Goal: Task Accomplishment & Management: Manage account settings

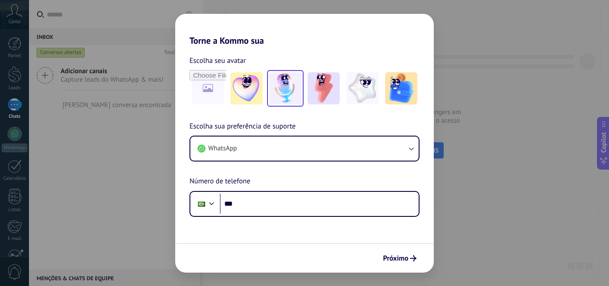
click at [298, 104] on div at bounding box center [285, 88] width 37 height 37
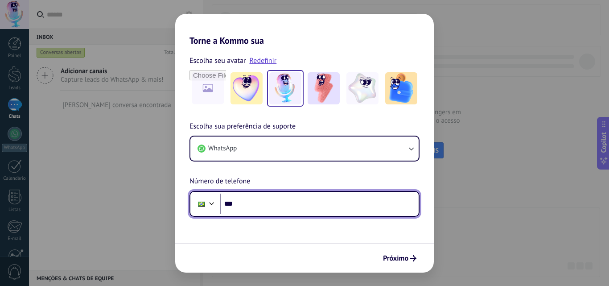
click at [273, 204] on input "***" at bounding box center [319, 204] width 199 height 21
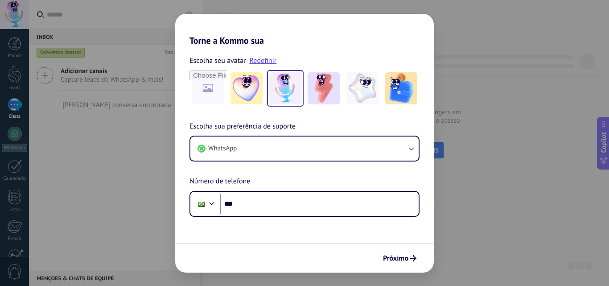
click at [270, 181] on div "Escolha sua preferência de suporte WhatsApp Número de telefone Phone ***" at bounding box center [304, 169] width 259 height 96
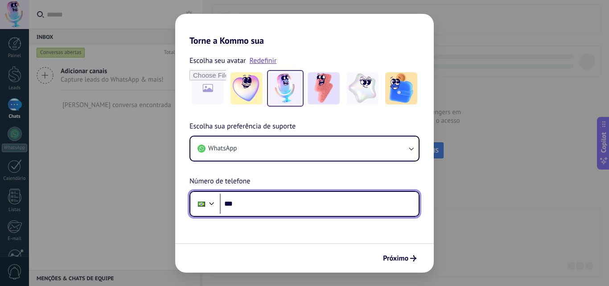
click at [239, 205] on input "***" at bounding box center [319, 204] width 199 height 21
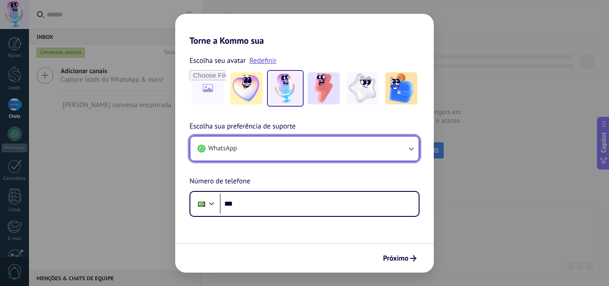
click at [278, 158] on button "WhatsApp" at bounding box center [304, 149] width 228 height 24
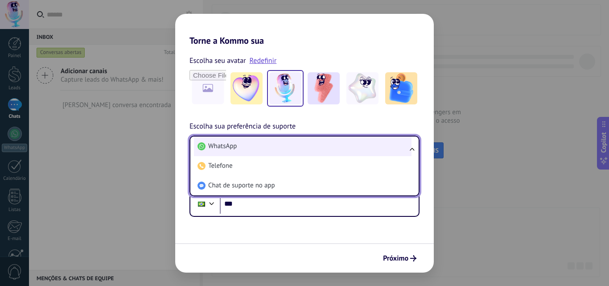
click at [285, 148] on li "WhatsApp" at bounding box center [303, 147] width 218 height 20
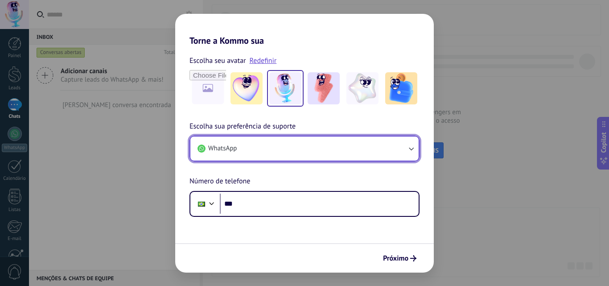
click at [287, 140] on button "WhatsApp" at bounding box center [304, 149] width 228 height 24
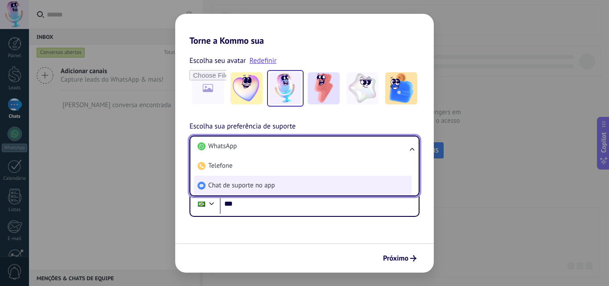
click at [267, 189] on span "Chat de suporte no app" at bounding box center [241, 185] width 67 height 9
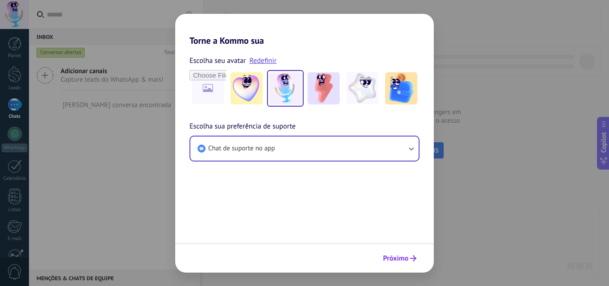
click at [397, 258] on span "Próximo" at bounding box center [395, 258] width 25 height 6
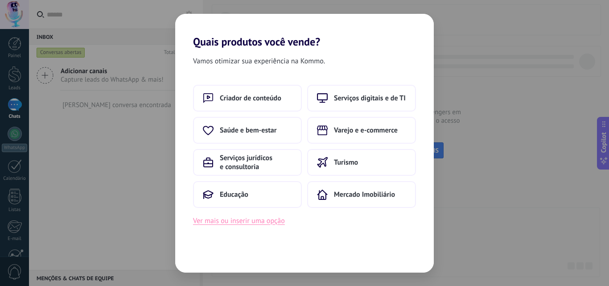
click at [271, 224] on button "Ver mais ou inserir uma opção" at bounding box center [239, 221] width 92 height 12
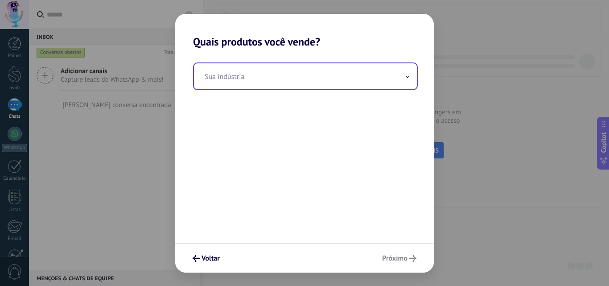
click at [294, 78] on input "text" at bounding box center [305, 76] width 223 height 26
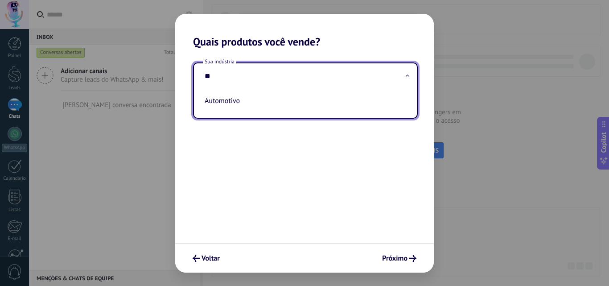
type input "*"
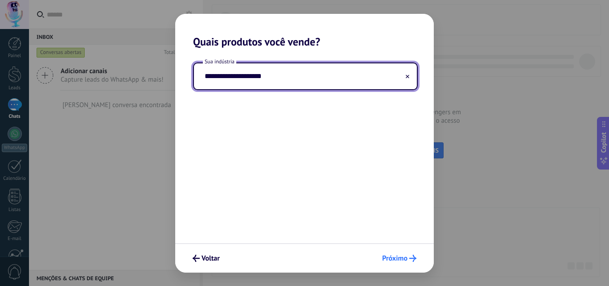
type input "**********"
click at [401, 265] on button "Próximo" at bounding box center [399, 258] width 42 height 15
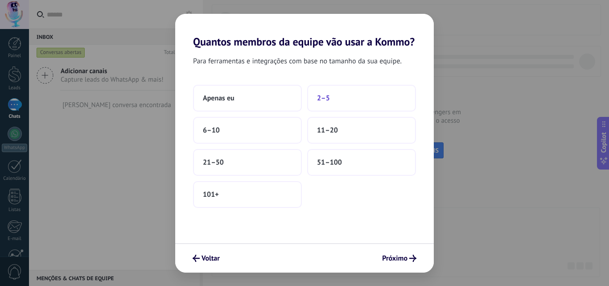
click at [315, 103] on button "2–5" at bounding box center [361, 98] width 109 height 27
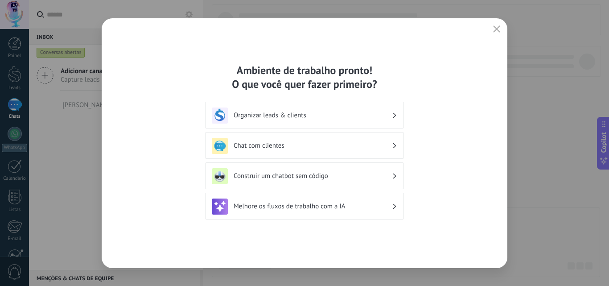
click at [332, 181] on div "Construir um chatbot sem código" at bounding box center [305, 176] width 186 height 16
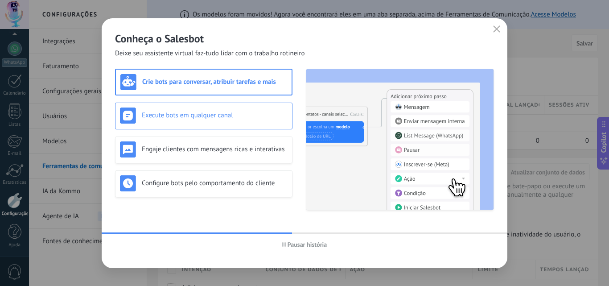
click at [250, 124] on div "Execute bots em qualquer canal" at bounding box center [204, 116] width 178 height 27
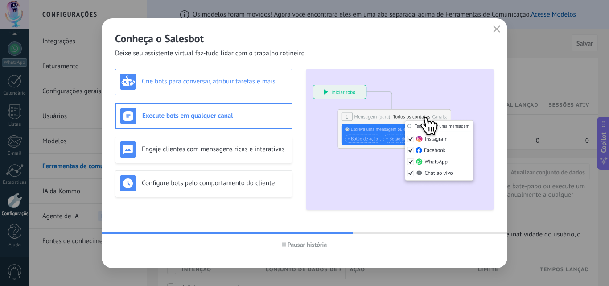
click at [251, 79] on h3 "Crie bots para conversar, atribuir tarefas e mais" at bounding box center [215, 81] width 146 height 8
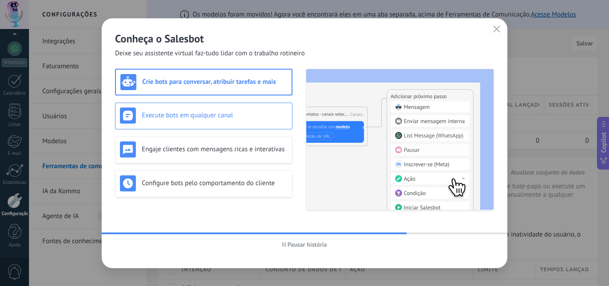
click at [255, 107] on div "Execute bots em qualquer canal" at bounding box center [204, 116] width 178 height 27
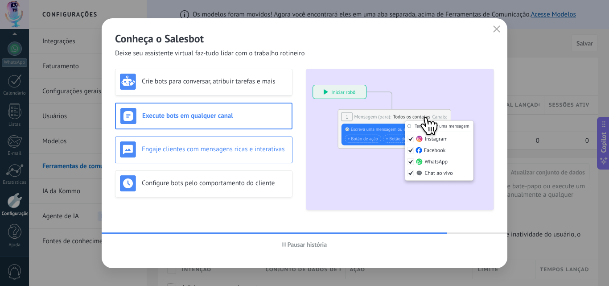
click at [257, 145] on div "Engaje clientes com mensagens ricas e interativas" at bounding box center [204, 149] width 168 height 16
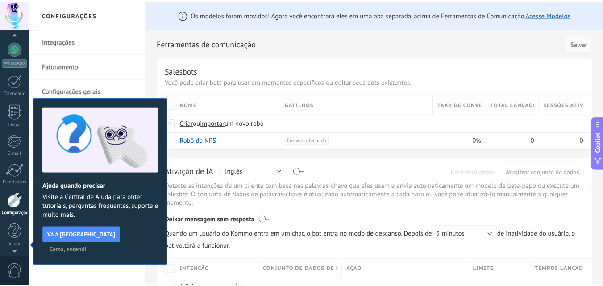
scroll to position [5, 0]
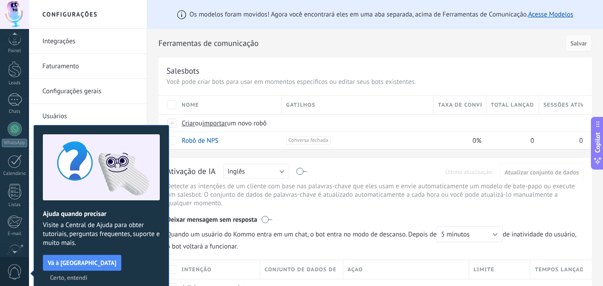
click at [262, 190] on p "Detecte as intenções de um cliente com base nas palavras-chave que eles usam e …" at bounding box center [374, 194] width 417 height 25
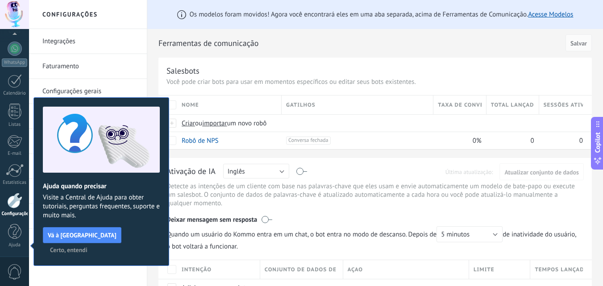
click at [87, 247] on span "Certo, entendi" at bounding box center [68, 250] width 37 height 6
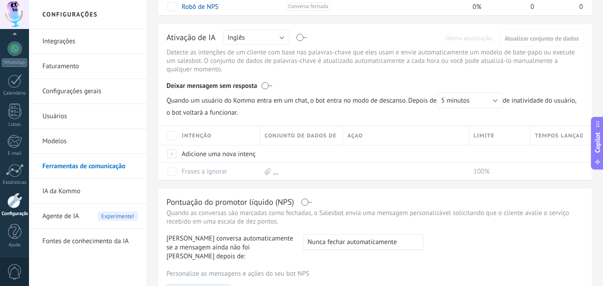
click at [86, 239] on link "Fontes de conhecimento da IA" at bounding box center [89, 241] width 95 height 25
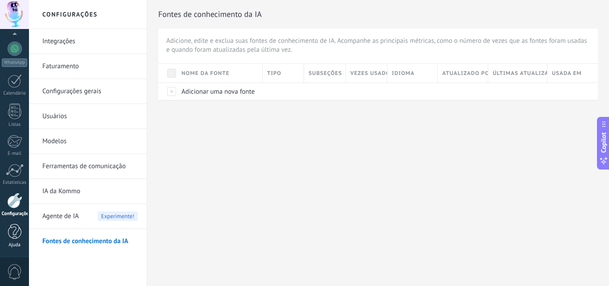
click at [18, 240] on link "Ajuda" at bounding box center [14, 236] width 29 height 24
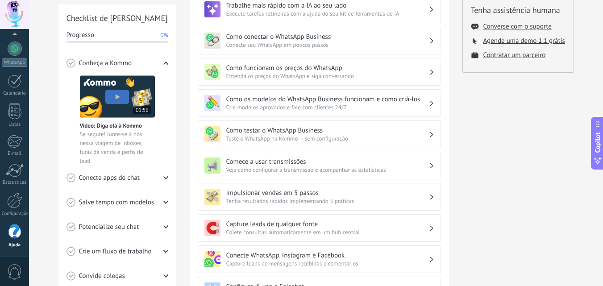
scroll to position [134, 0]
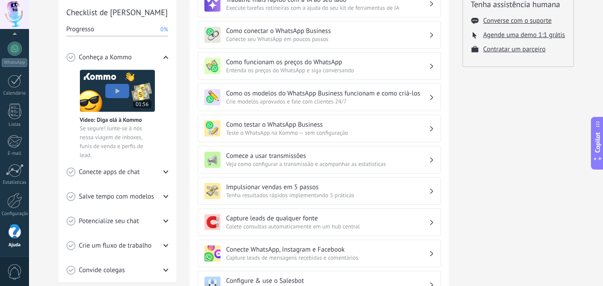
click at [9, 266] on span "0" at bounding box center [14, 272] width 15 height 16
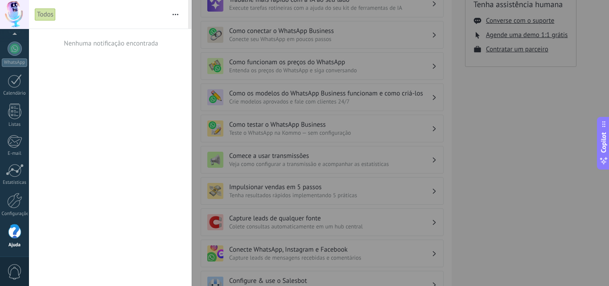
click at [10, 266] on span "0" at bounding box center [14, 272] width 15 height 16
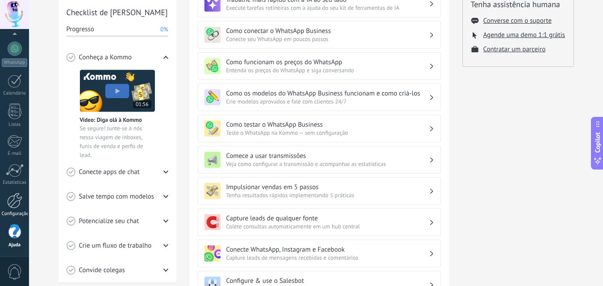
click at [22, 210] on link "Configurações" at bounding box center [14, 205] width 29 height 24
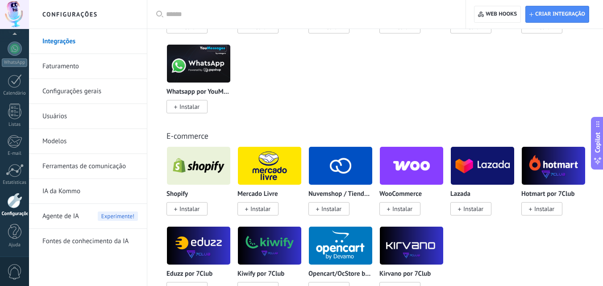
scroll to position [402, 0]
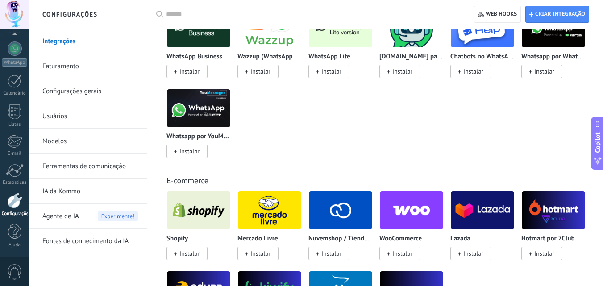
click at [75, 122] on link "Usuários" at bounding box center [89, 116] width 95 height 25
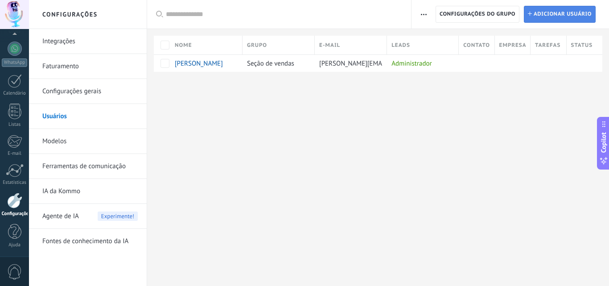
click at [527, 15] on link "Adicionar Adicionar usuário" at bounding box center [560, 14] width 72 height 17
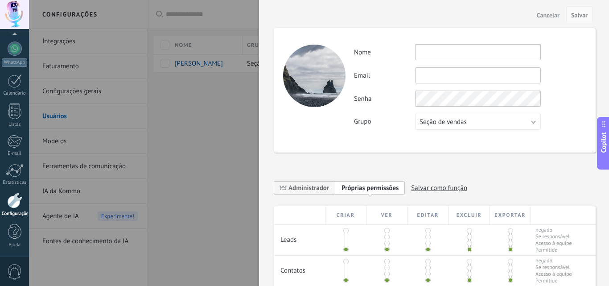
click at [433, 52] on input "text" at bounding box center [478, 52] width 126 height 16
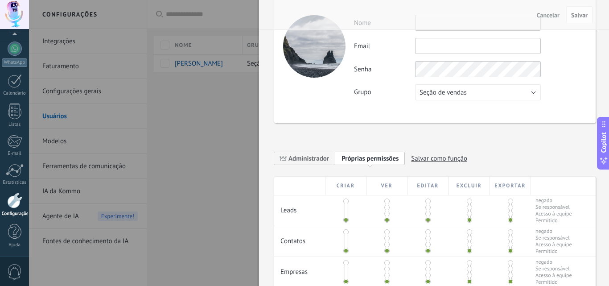
scroll to position [45, 0]
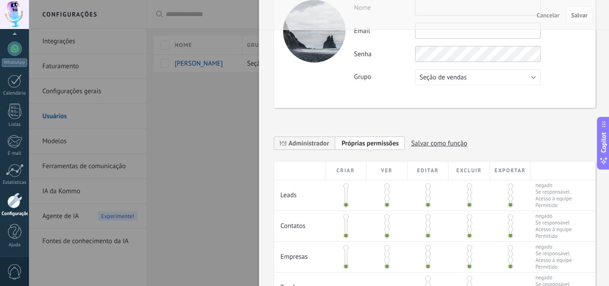
click at [456, 68] on div "Atividade Nome Email Você não pode editar este email porque o usuário ativou a …" at bounding box center [470, 43] width 232 height 86
click at [453, 78] on span "Seção de vendas" at bounding box center [443, 77] width 47 height 8
click at [453, 93] on span "Usuários gratuitos" at bounding box center [474, 92] width 128 height 8
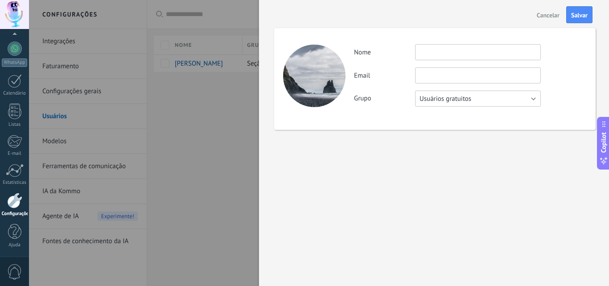
scroll to position [0, 0]
click at [457, 103] on span "Usuários gratuitos" at bounding box center [446, 99] width 52 height 8
click at [460, 113] on span "Usuários gratuitos" at bounding box center [474, 114] width 128 height 8
drag, startPoint x: 443, startPoint y: 96, endPoint x: 448, endPoint y: 104, distance: 9.2
click at [443, 97] on span "Usuários gratuitos" at bounding box center [446, 99] width 52 height 8
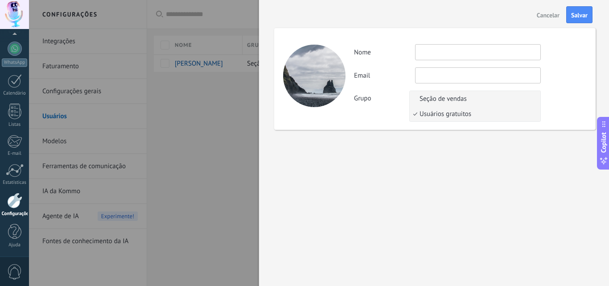
click at [450, 101] on span "Seção de vendas" at bounding box center [474, 99] width 128 height 8
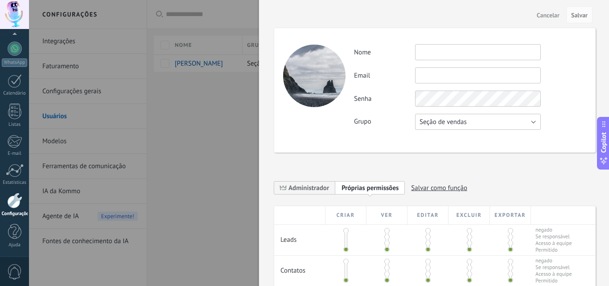
click at [450, 123] on span "Seção de vendas" at bounding box center [443, 122] width 47 height 8
click at [446, 140] on span "Usuários gratuitos" at bounding box center [474, 137] width 128 height 8
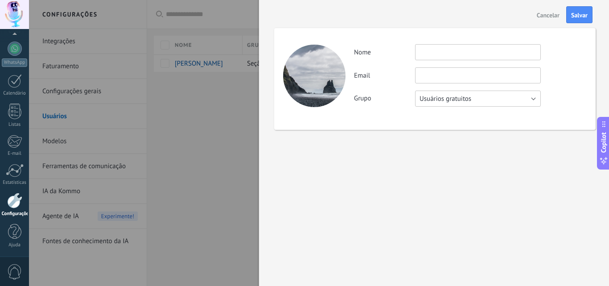
click at [460, 100] on span "Usuários gratuitos" at bounding box center [446, 99] width 52 height 8
click at [422, 98] on span "Seção de vendas" at bounding box center [474, 99] width 128 height 8
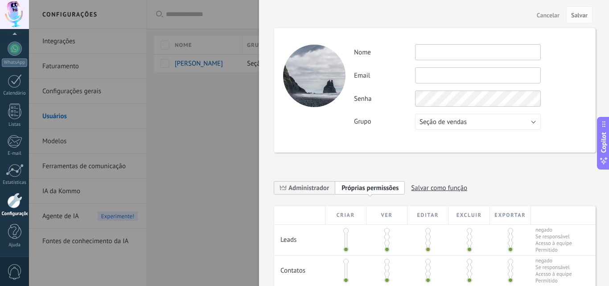
click at [542, 13] on span "Cancelar" at bounding box center [548, 15] width 23 height 6
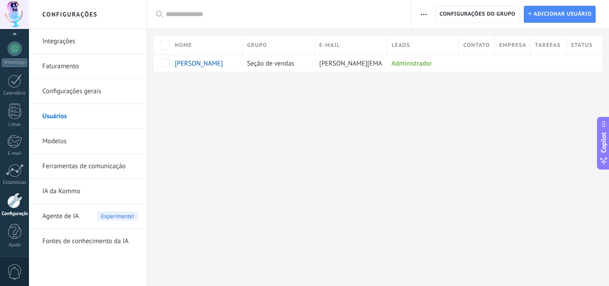
click at [88, 140] on link "Modelos" at bounding box center [89, 141] width 95 height 25
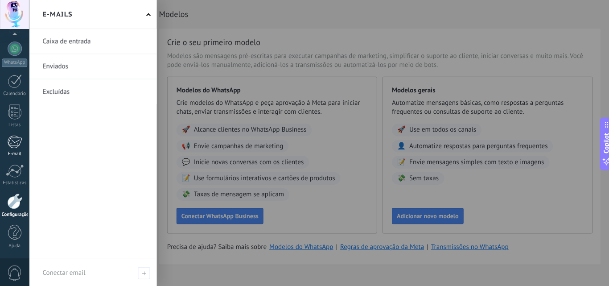
click at [14, 146] on div at bounding box center [14, 141] width 15 height 13
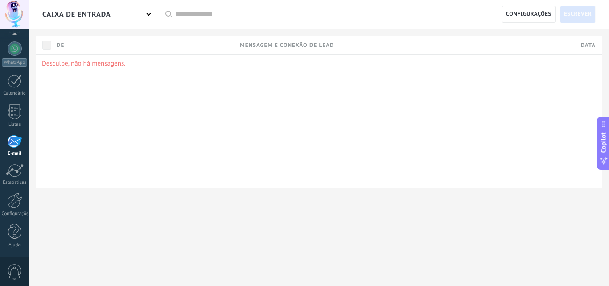
click at [95, 64] on p "Desculpe, não há mensagens." at bounding box center [319, 63] width 555 height 8
click at [526, 12] on span "Configurações" at bounding box center [529, 14] width 46 height 16
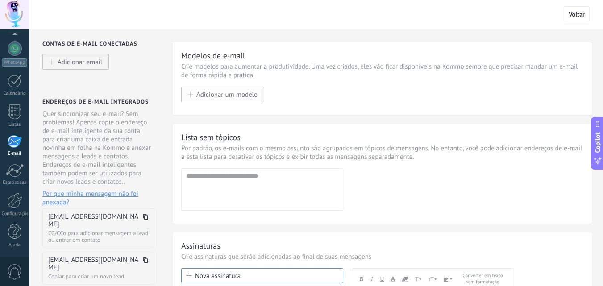
click at [233, 94] on span "Adicionar um modelo" at bounding box center [226, 95] width 61 height 8
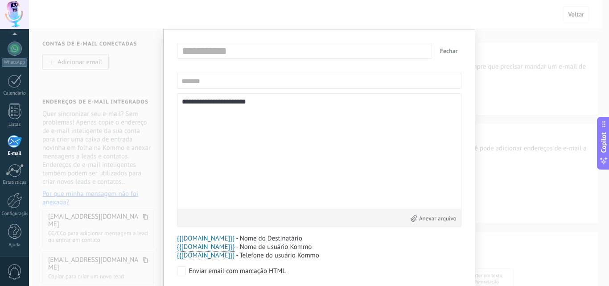
click at [451, 54] on button "Fechar" at bounding box center [449, 51] width 25 height 16
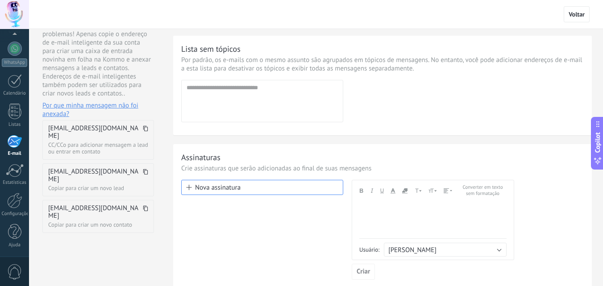
scroll to position [89, 0]
click at [204, 105] on div "Adicionar um endereço de e-mail. Endereço de email incorreto" at bounding box center [262, 100] width 162 height 42
click at [306, 108] on div "Adicionar um endereço de e-mail. Endereço de email incorreto" at bounding box center [262, 100] width 162 height 42
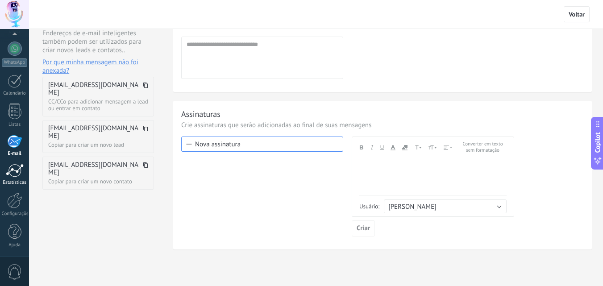
scroll to position [134, 0]
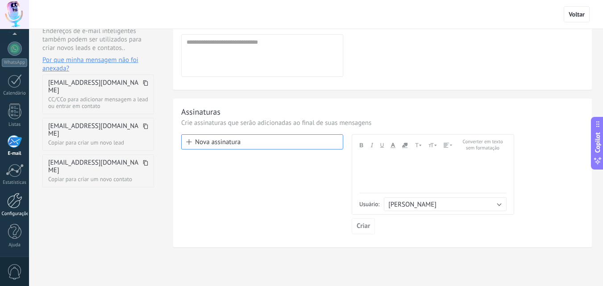
click at [9, 201] on div at bounding box center [14, 201] width 15 height 16
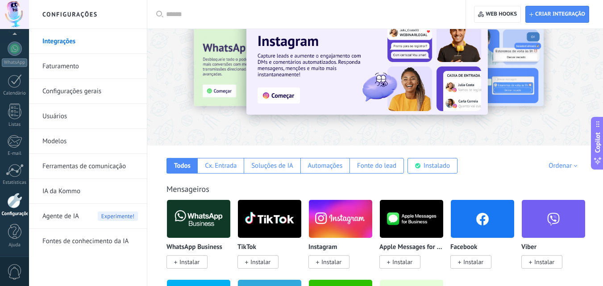
scroll to position [45, 0]
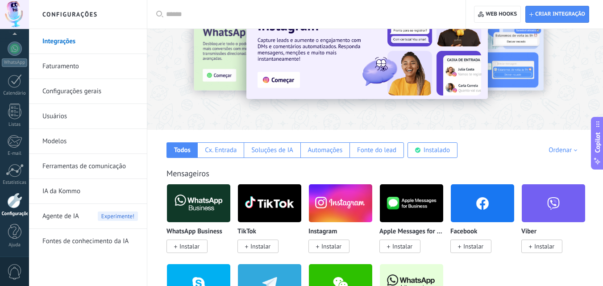
click at [332, 249] on span "Instalar" at bounding box center [331, 246] width 20 height 8
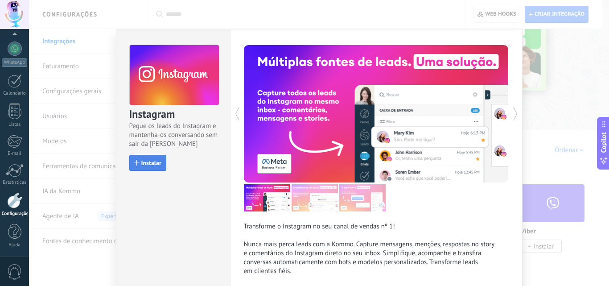
click at [149, 158] on button "Instalar" at bounding box center [147, 163] width 37 height 16
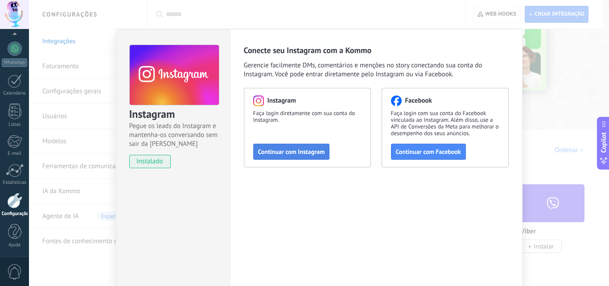
click at [298, 157] on button "Continuar com Instagram" at bounding box center [291, 152] width 77 height 16
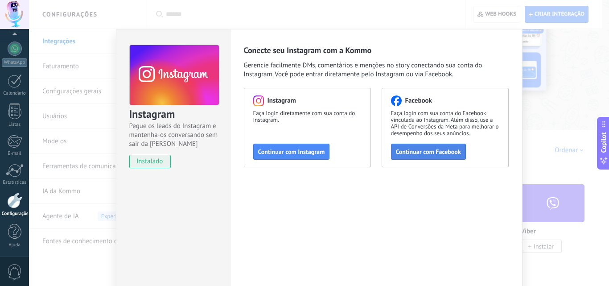
click at [419, 154] on span "Continuar com Facebook" at bounding box center [428, 152] width 65 height 6
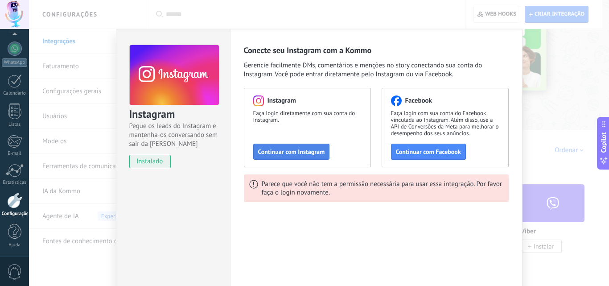
click at [301, 154] on span "Continuar com Instagram" at bounding box center [291, 152] width 67 height 6
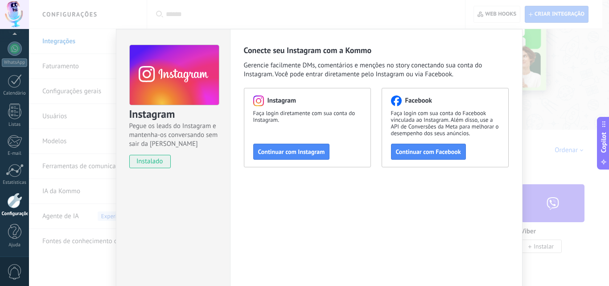
click at [538, 63] on div "Instagram Pegue os leads do Instagram e mantenha-os conversando sem sair da Kom…" at bounding box center [319, 143] width 580 height 286
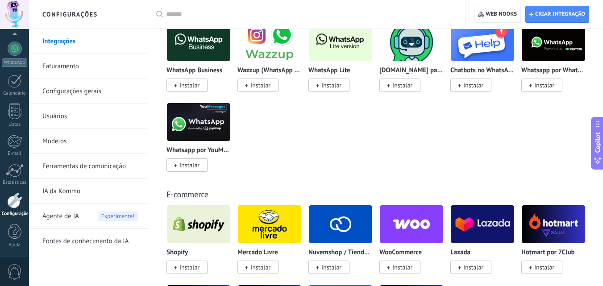
scroll to position [402, 0]
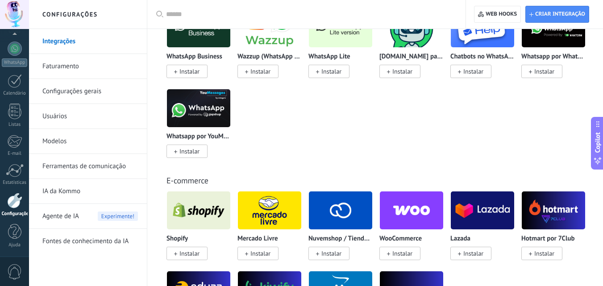
click at [100, 96] on link "Configurações gerais" at bounding box center [89, 91] width 95 height 25
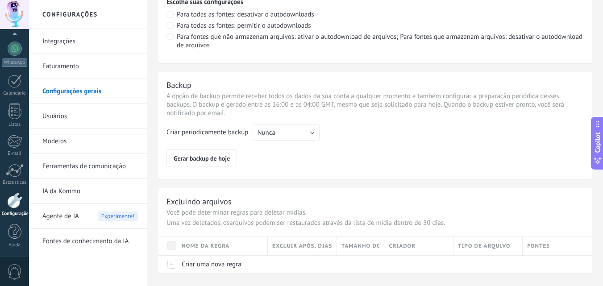
scroll to position [714, 0]
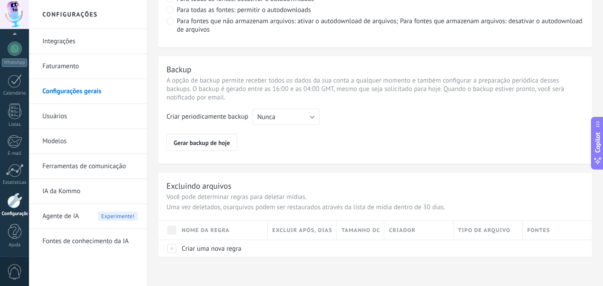
click at [100, 68] on link "Faturamento" at bounding box center [89, 66] width 95 height 25
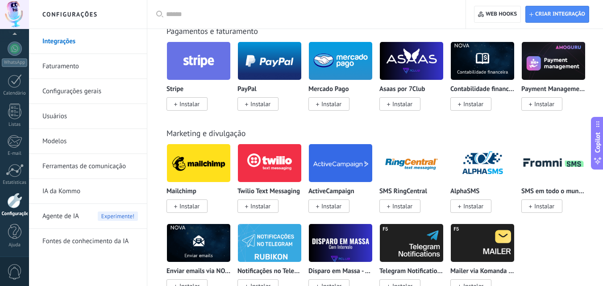
scroll to position [1606, 0]
